Goal: Transaction & Acquisition: Purchase product/service

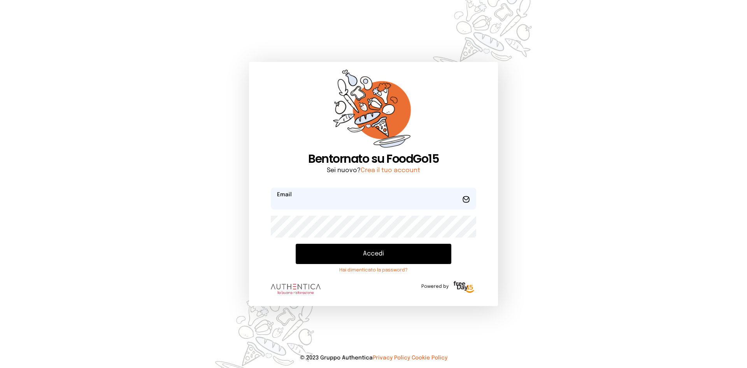
type input "**********"
click at [341, 245] on button "Accedi" at bounding box center [374, 253] width 156 height 20
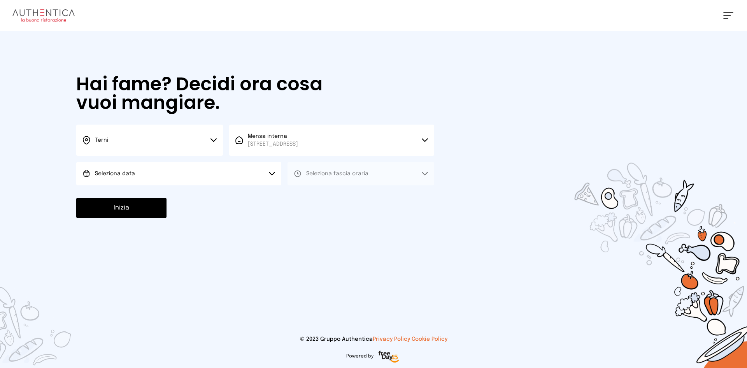
click at [227, 158] on div "Terni Scegli la città [GEOGRAPHIC_DATA] Mensa interna [STREET_ADDRESS] Scegli l…" at bounding box center [255, 154] width 358 height 61
click at [189, 180] on button "Seleziona data" at bounding box center [178, 173] width 205 height 23
click at [175, 184] on button "Seleziona data" at bounding box center [178, 173] width 205 height 23
click at [172, 166] on button "Seleziona data" at bounding box center [178, 173] width 205 height 23
click at [151, 192] on li "[DATE], [DATE]" at bounding box center [178, 195] width 205 height 20
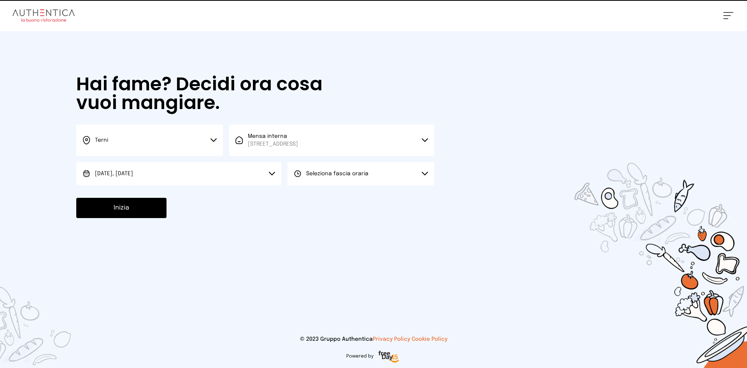
click at [359, 172] on span "Seleziona fascia oraria" at bounding box center [337, 173] width 62 height 5
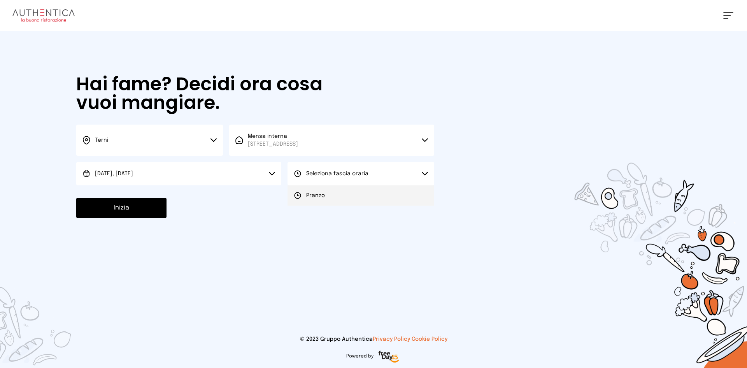
click at [355, 190] on li "Pranzo" at bounding box center [360, 195] width 147 height 20
click at [135, 198] on button "Inizia" at bounding box center [121, 208] width 90 height 20
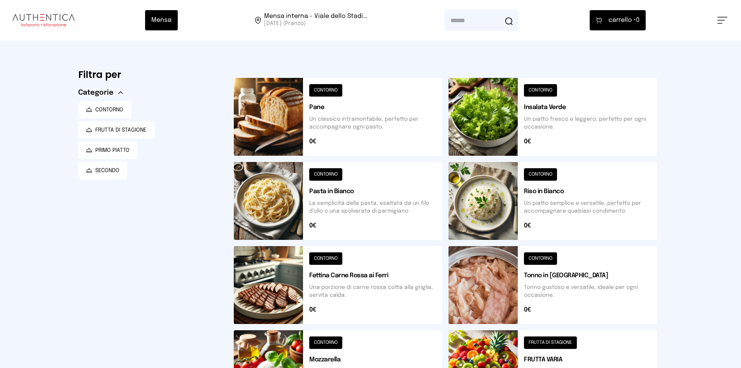
click at [261, 91] on button at bounding box center [338, 117] width 208 height 78
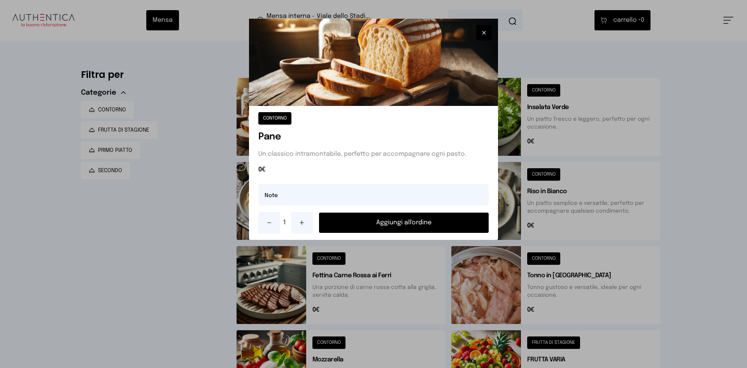
click at [329, 225] on button "Aggiungi all'ordine" at bounding box center [404, 222] width 170 height 20
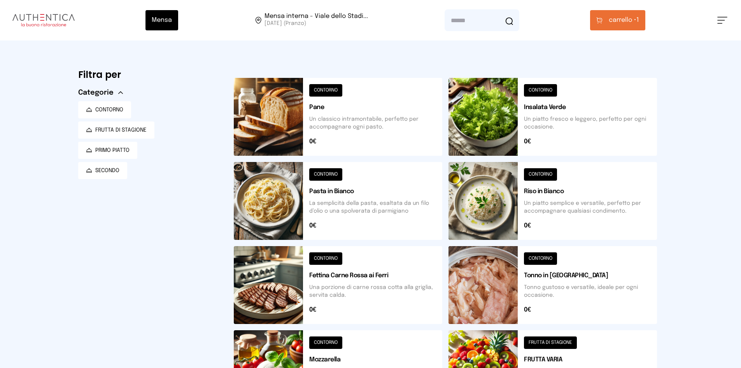
scroll to position [39, 0]
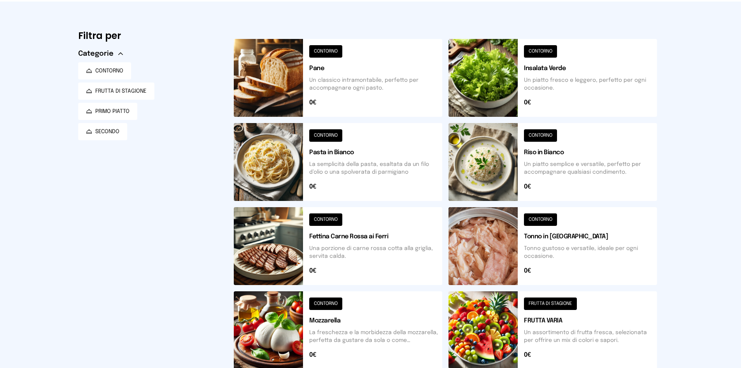
click at [508, 229] on button at bounding box center [552, 246] width 208 height 78
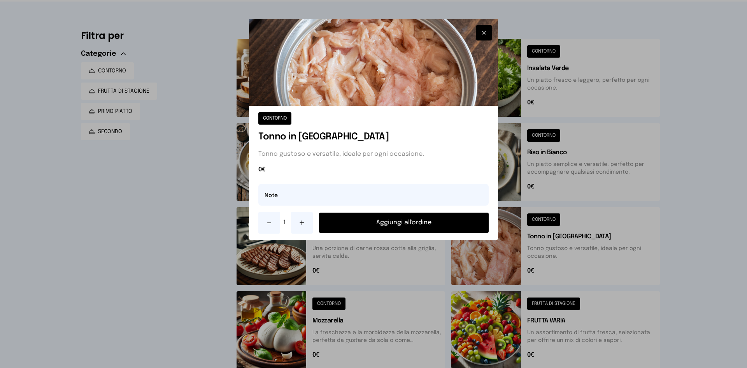
click at [446, 222] on button "Aggiungi all'ordine" at bounding box center [404, 222] width 170 height 20
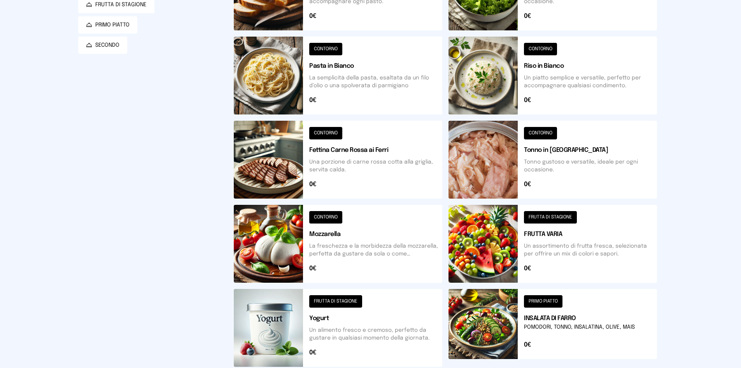
scroll to position [97, 0]
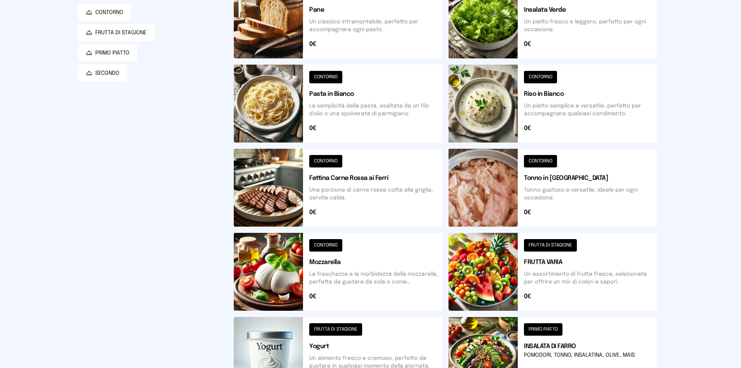
click at [502, 111] on button at bounding box center [552, 104] width 208 height 78
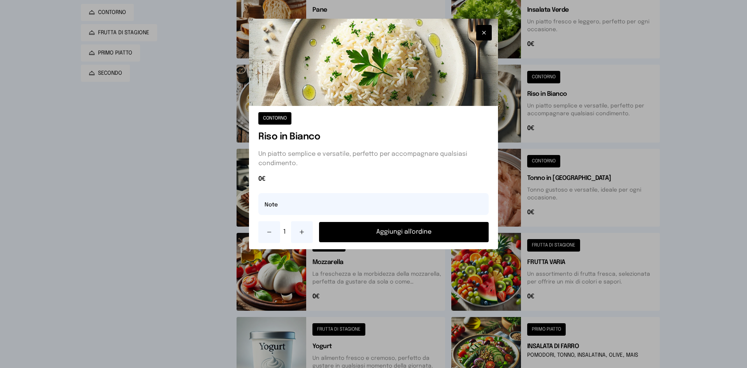
click at [406, 223] on button "Aggiungi all'ordine" at bounding box center [404, 232] width 170 height 20
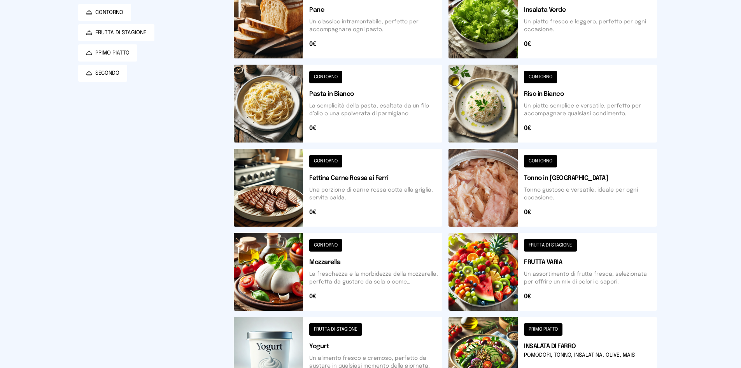
click at [258, 175] on button at bounding box center [338, 188] width 208 height 78
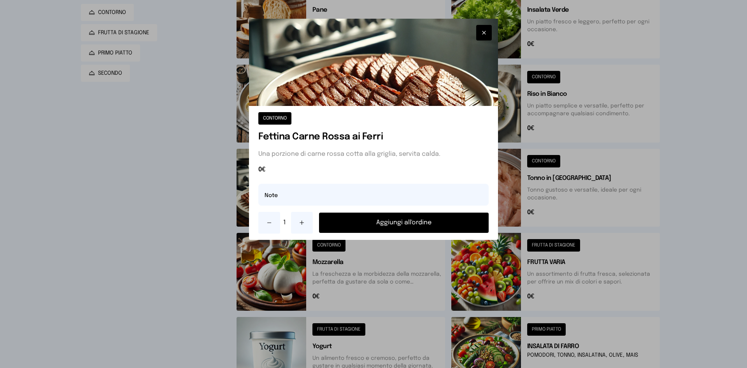
click at [342, 223] on button "Aggiungi all'ordine" at bounding box center [404, 222] width 170 height 20
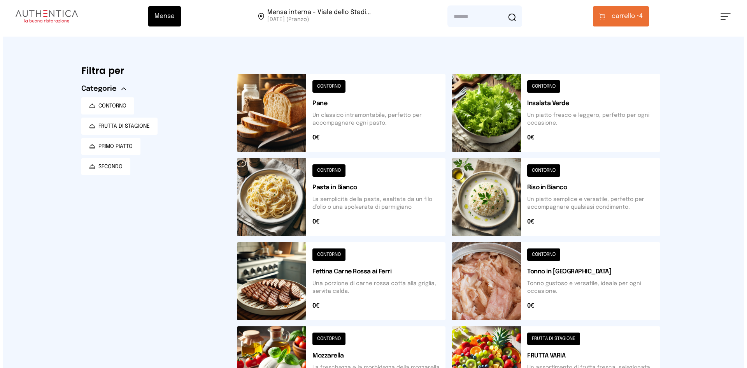
scroll to position [0, 0]
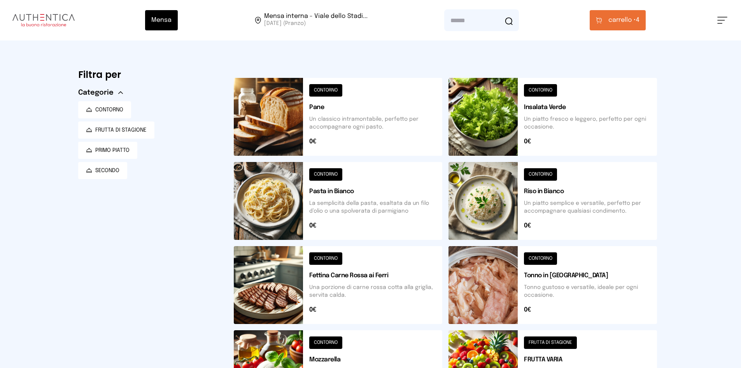
click at [591, 24] on button "carrello • 4" at bounding box center [618, 20] width 56 height 20
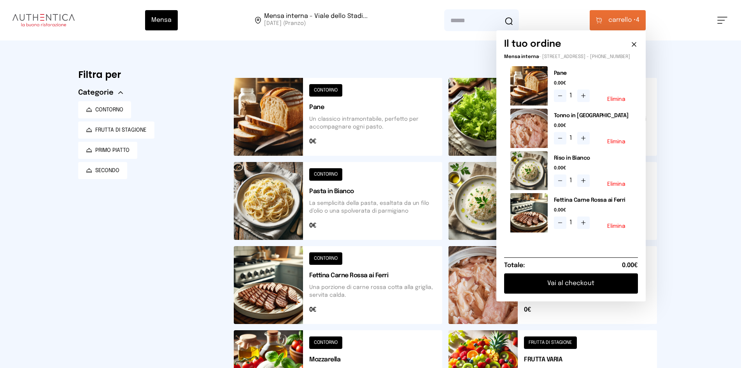
click at [574, 286] on button "Vai al checkout" at bounding box center [571, 283] width 134 height 20
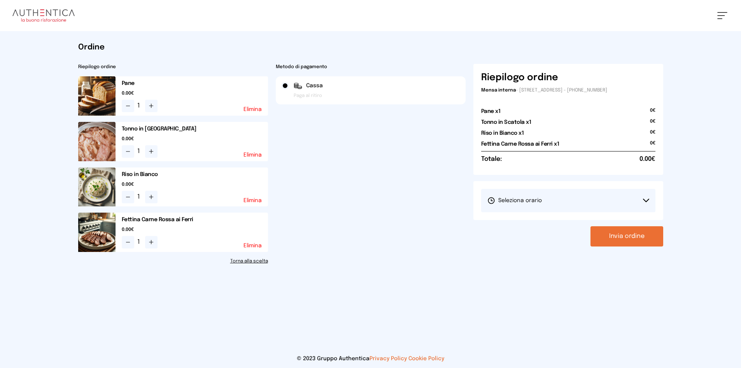
click at [535, 193] on button "Seleziona orario" at bounding box center [568, 200] width 174 height 23
click at [535, 214] on li "1° Turno (13:00 - 15:00)" at bounding box center [568, 222] width 174 height 20
click at [603, 235] on button "Invia ordine" at bounding box center [626, 236] width 73 height 20
